Goal: Check status: Check status

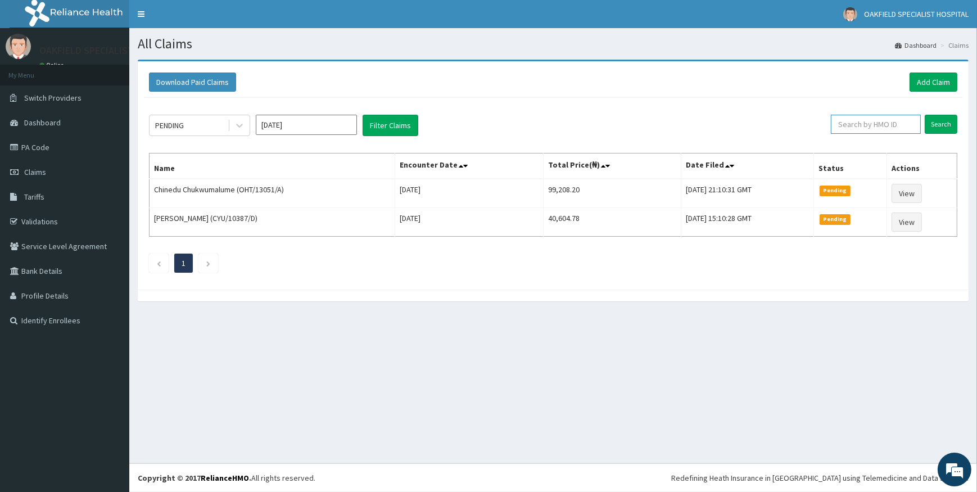
click at [871, 124] on input "text" at bounding box center [876, 124] width 90 height 19
paste input "NIT/10017/A"
type input "NIT/10017/A"
click at [950, 121] on input "Search" at bounding box center [941, 124] width 33 height 19
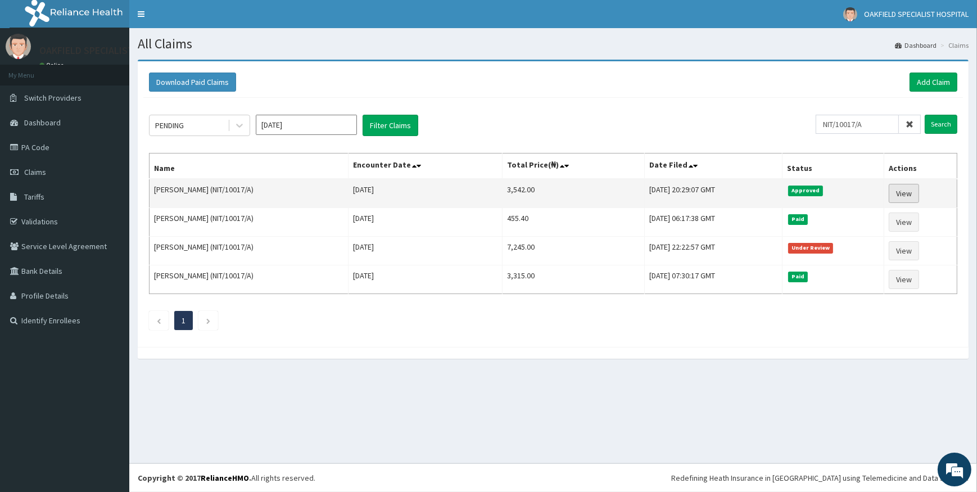
click at [908, 190] on link "View" at bounding box center [904, 193] width 30 height 19
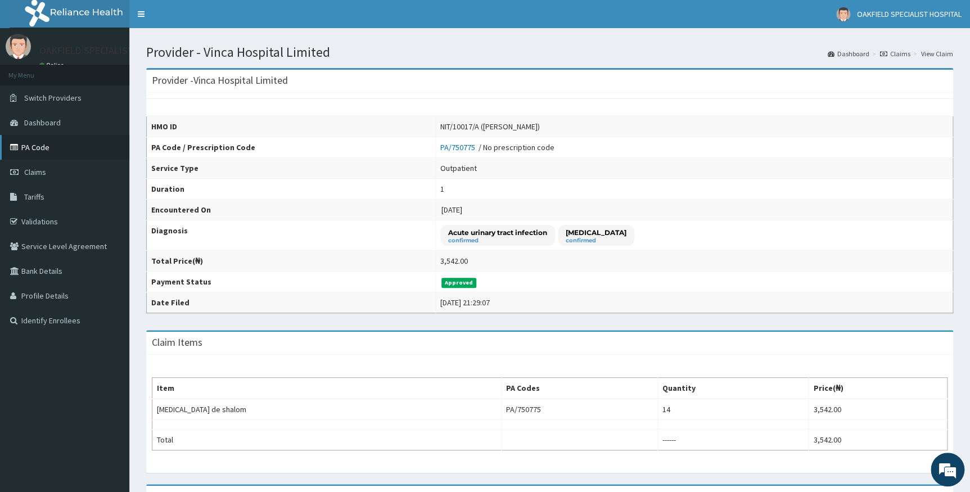
click at [45, 150] on link "PA Code" at bounding box center [64, 147] width 129 height 25
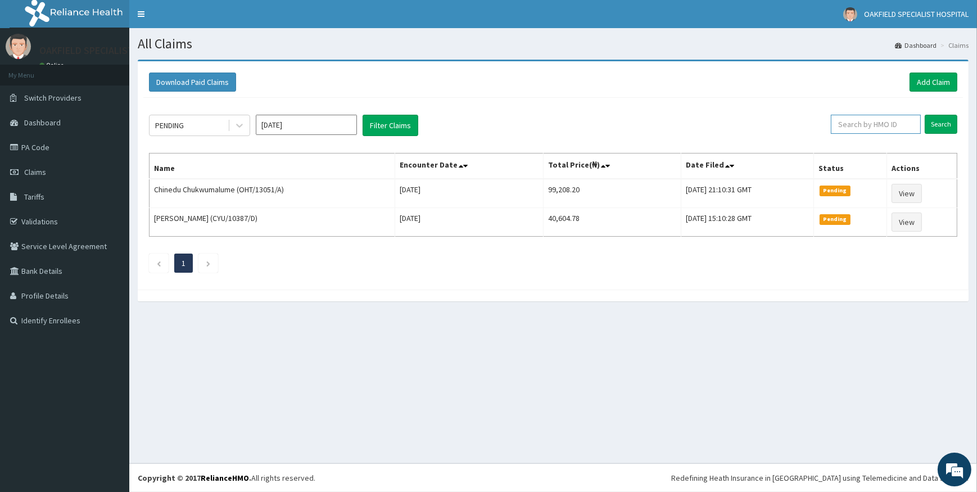
click at [864, 132] on input "text" at bounding box center [876, 124] width 90 height 19
click at [898, 123] on input "text" at bounding box center [876, 124] width 90 height 19
paste input "NIT/10017/A"
type input "NIT/10017/A"
click at [940, 116] on input "Search" at bounding box center [941, 124] width 33 height 19
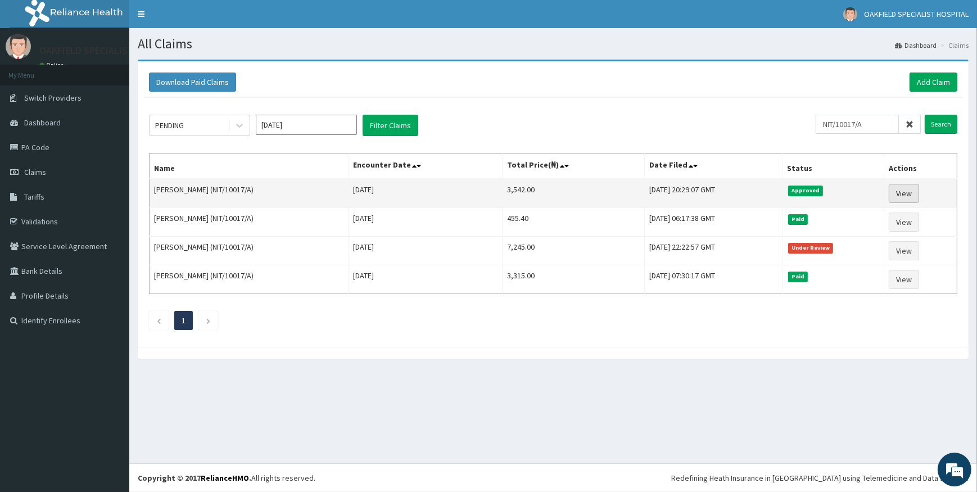
click at [916, 193] on link "View" at bounding box center [904, 193] width 30 height 19
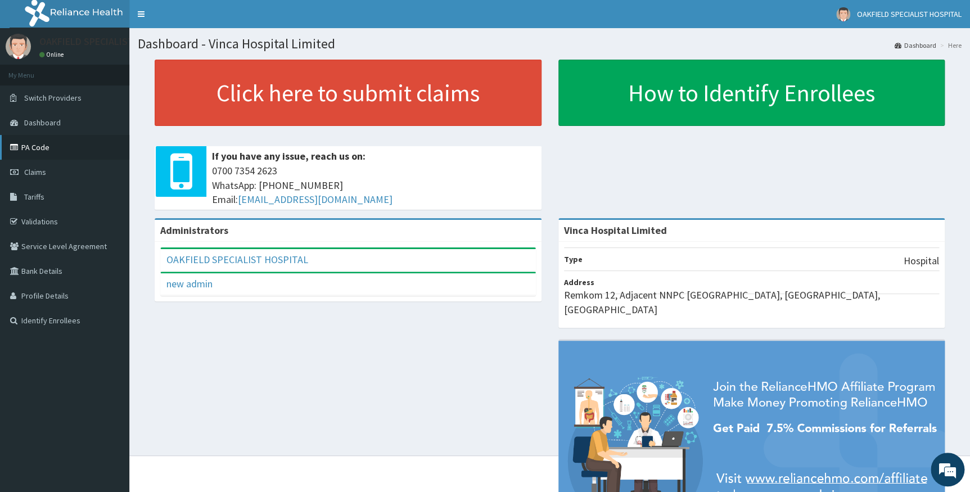
click at [13, 142] on link "PA Code" at bounding box center [64, 147] width 129 height 25
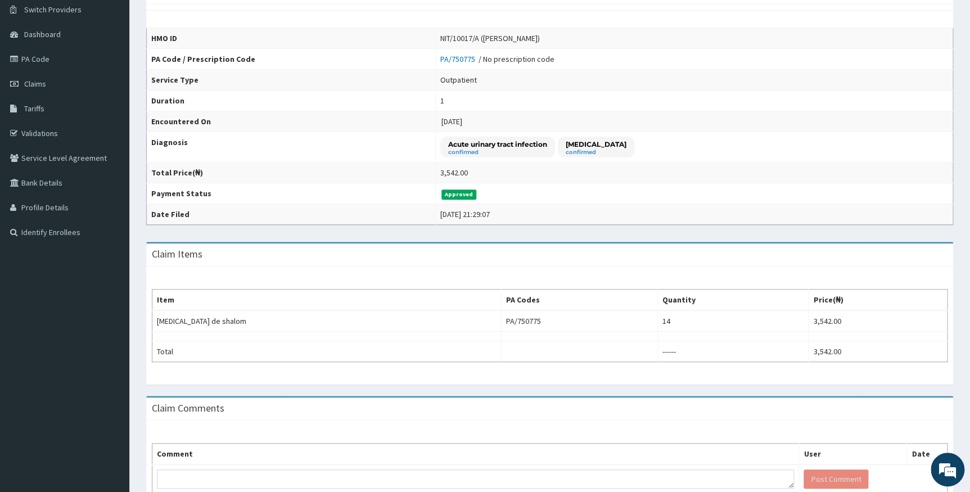
scroll to position [102, 0]
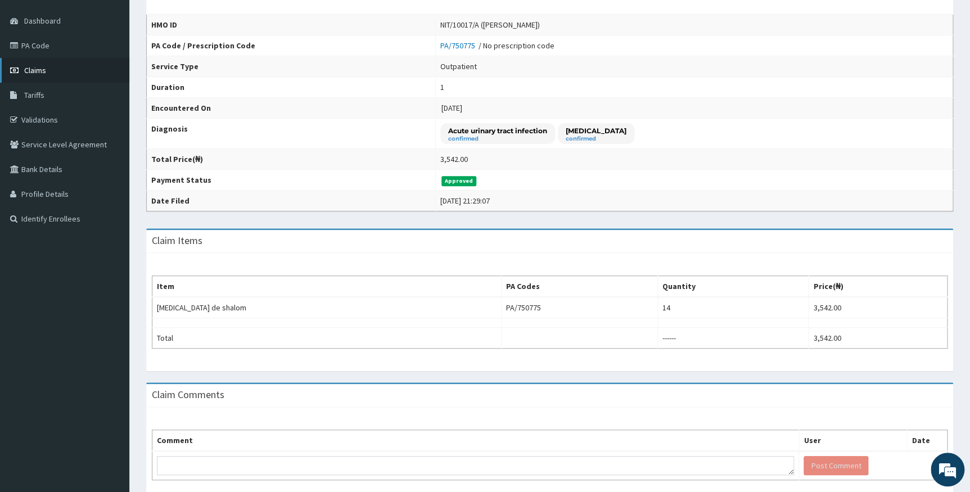
click at [28, 64] on link "Claims" at bounding box center [64, 70] width 129 height 25
click at [39, 70] on span "Claims" at bounding box center [35, 70] width 22 height 10
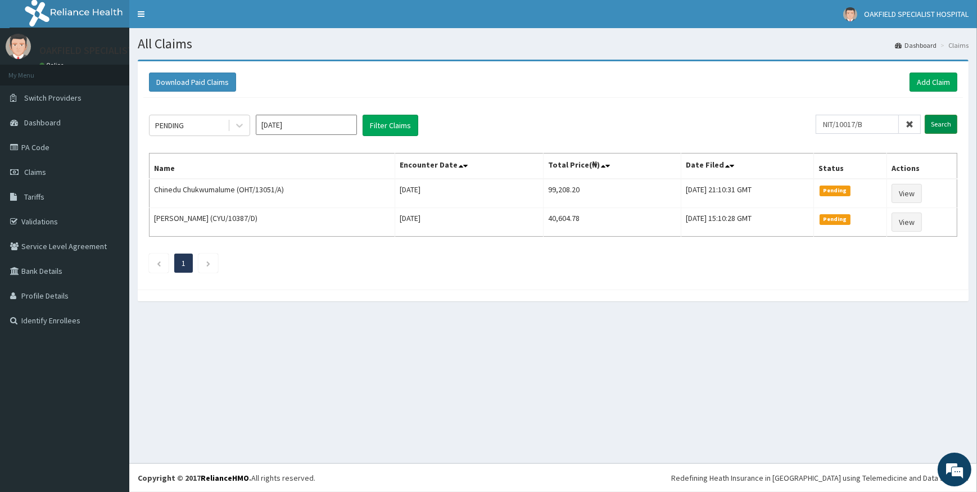
type input "NIT/10017/B"
click at [944, 120] on input "Search" at bounding box center [941, 124] width 33 height 19
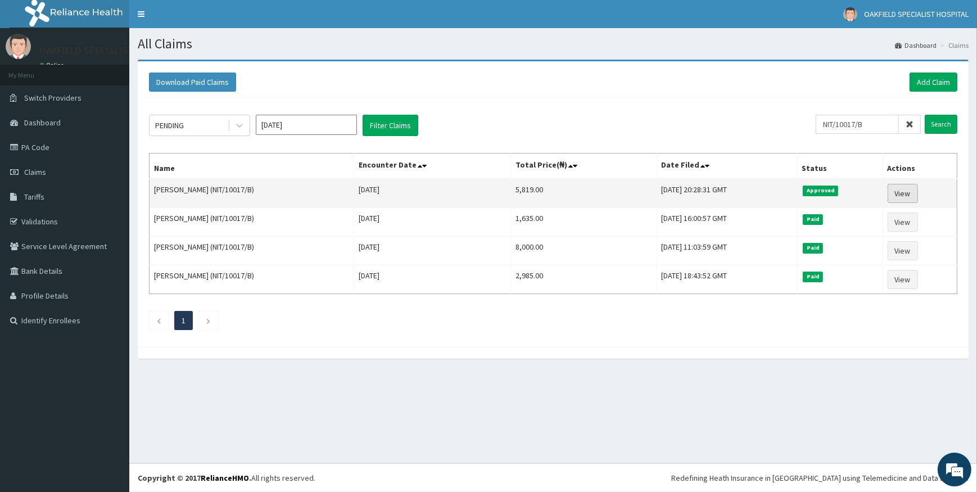
click at [909, 196] on link "View" at bounding box center [903, 193] width 30 height 19
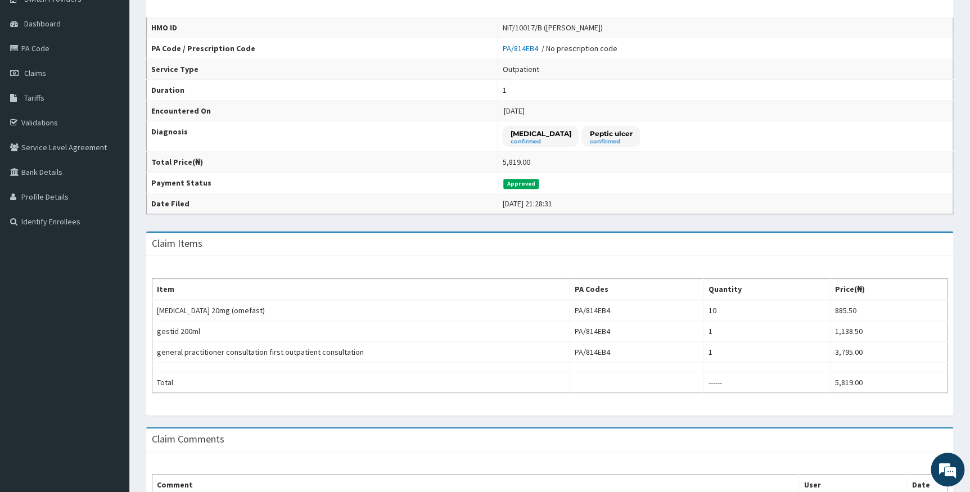
scroll to position [102, 0]
